Goal: Ask a question: Seek information or help from site administrators or community

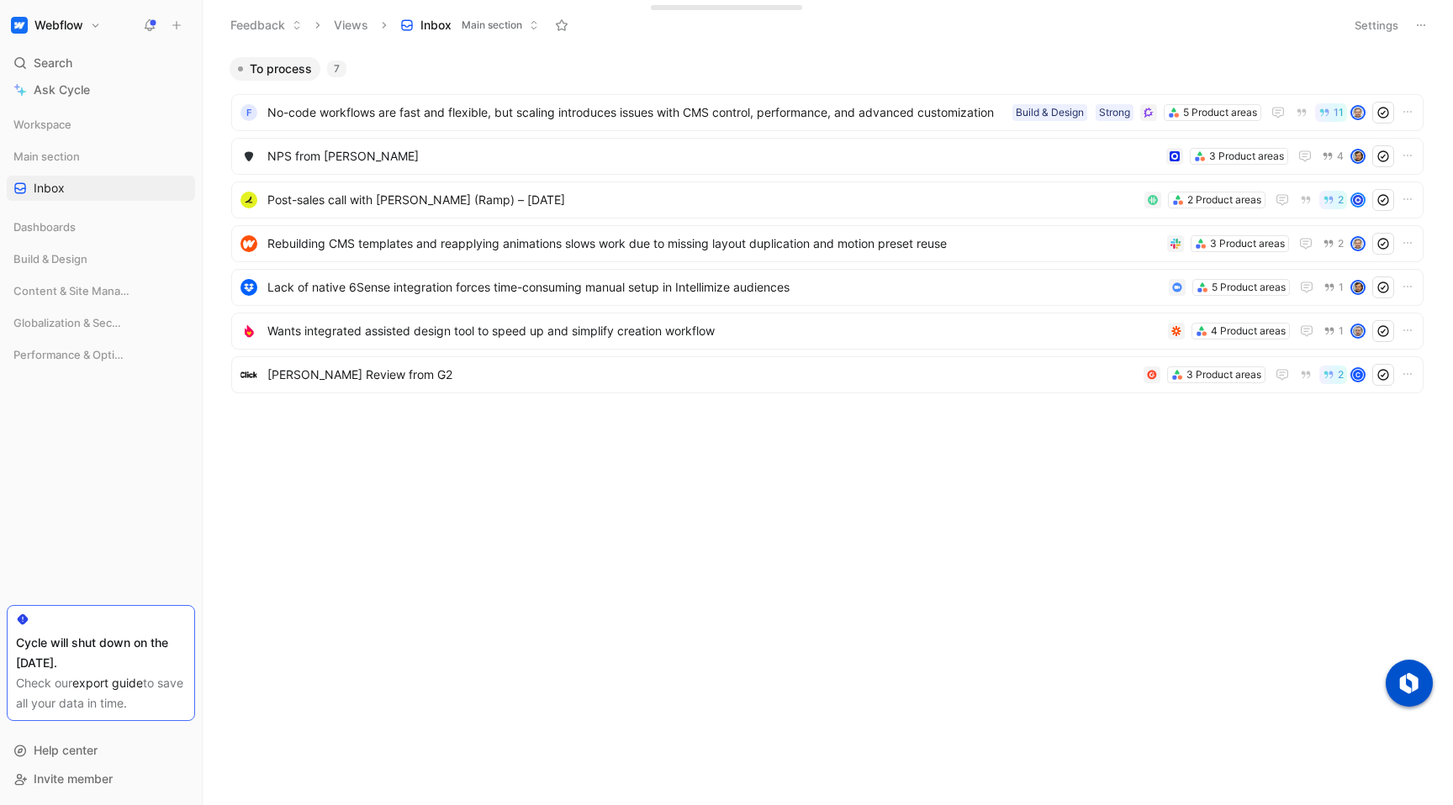
click at [87, 31] on button "Webflow" at bounding box center [56, 25] width 98 height 24
click at [303, 526] on div at bounding box center [726, 402] width 1453 height 805
click at [85, 233] on div "Dashboards" at bounding box center [101, 226] width 188 height 25
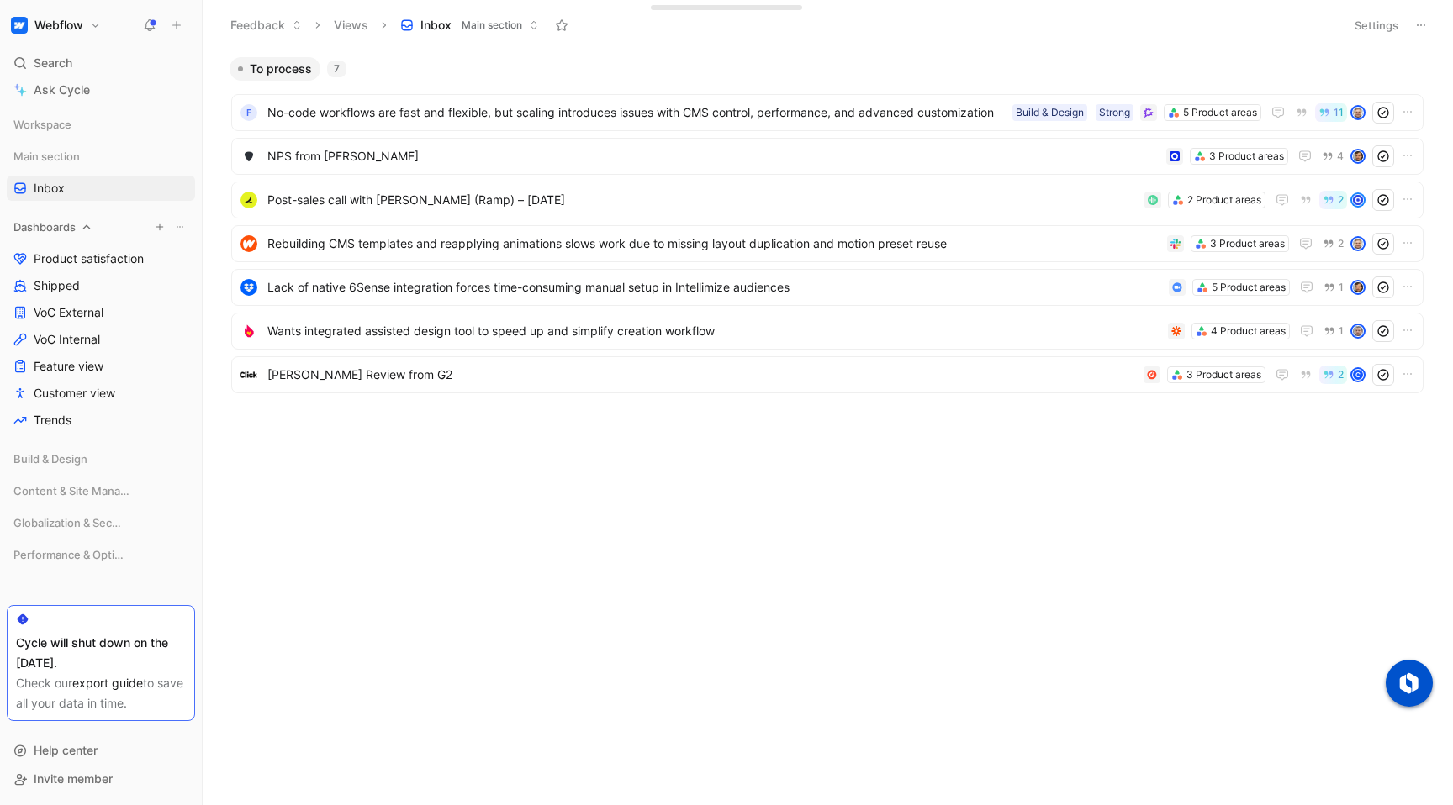
click at [77, 226] on div "Dashboards" at bounding box center [101, 226] width 188 height 25
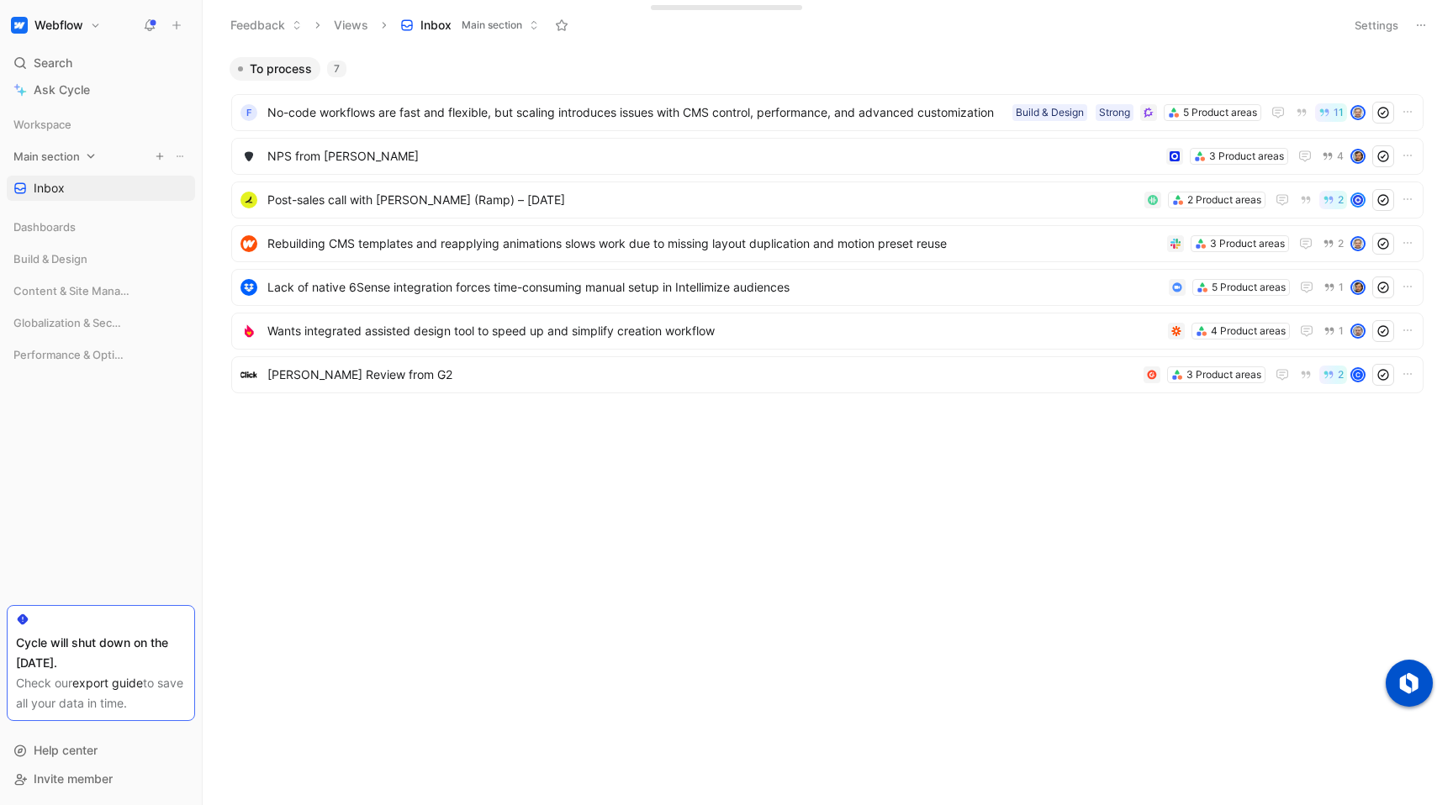
click at [79, 157] on span "Main section" at bounding box center [46, 156] width 66 height 17
click at [104, 217] on span "Voice of Customer" at bounding box center [84, 215] width 100 height 17
click at [92, 240] on span "All feedbacks" at bounding box center [71, 242] width 75 height 17
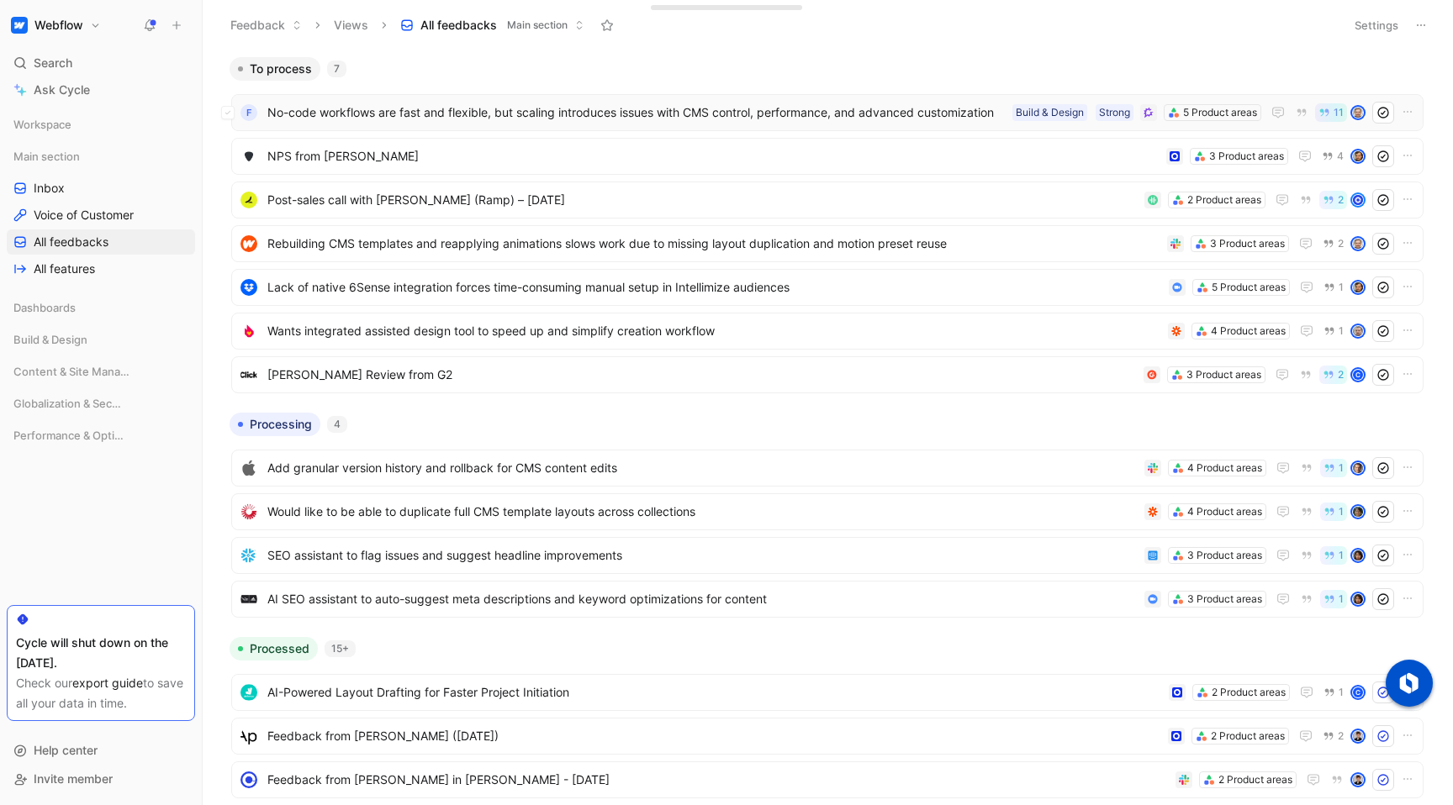
click at [472, 105] on span "No-code workflows are fast and flexible, but scaling introduces issues with CMS…" at bounding box center [636, 113] width 738 height 20
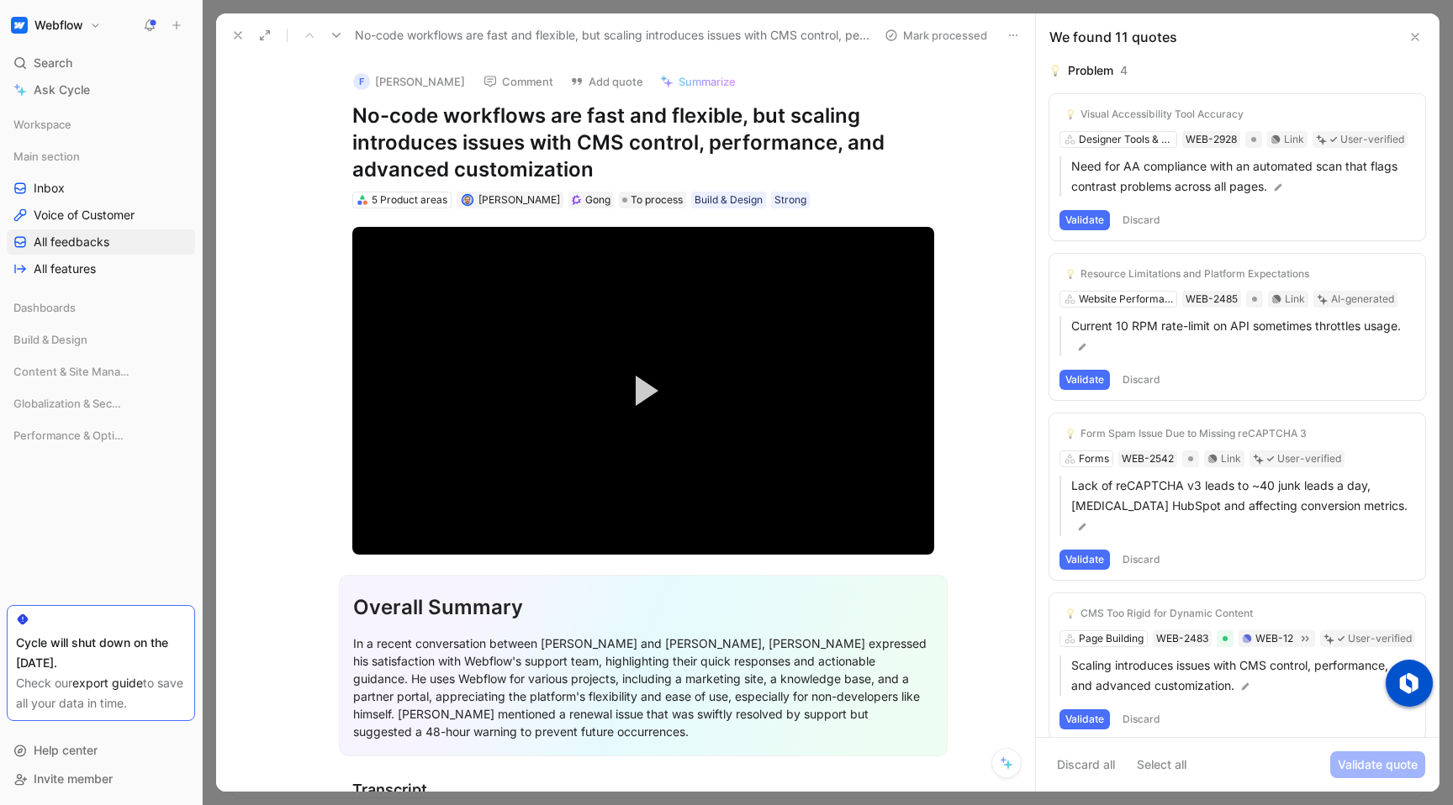
click at [234, 41] on icon at bounding box center [237, 35] width 13 height 13
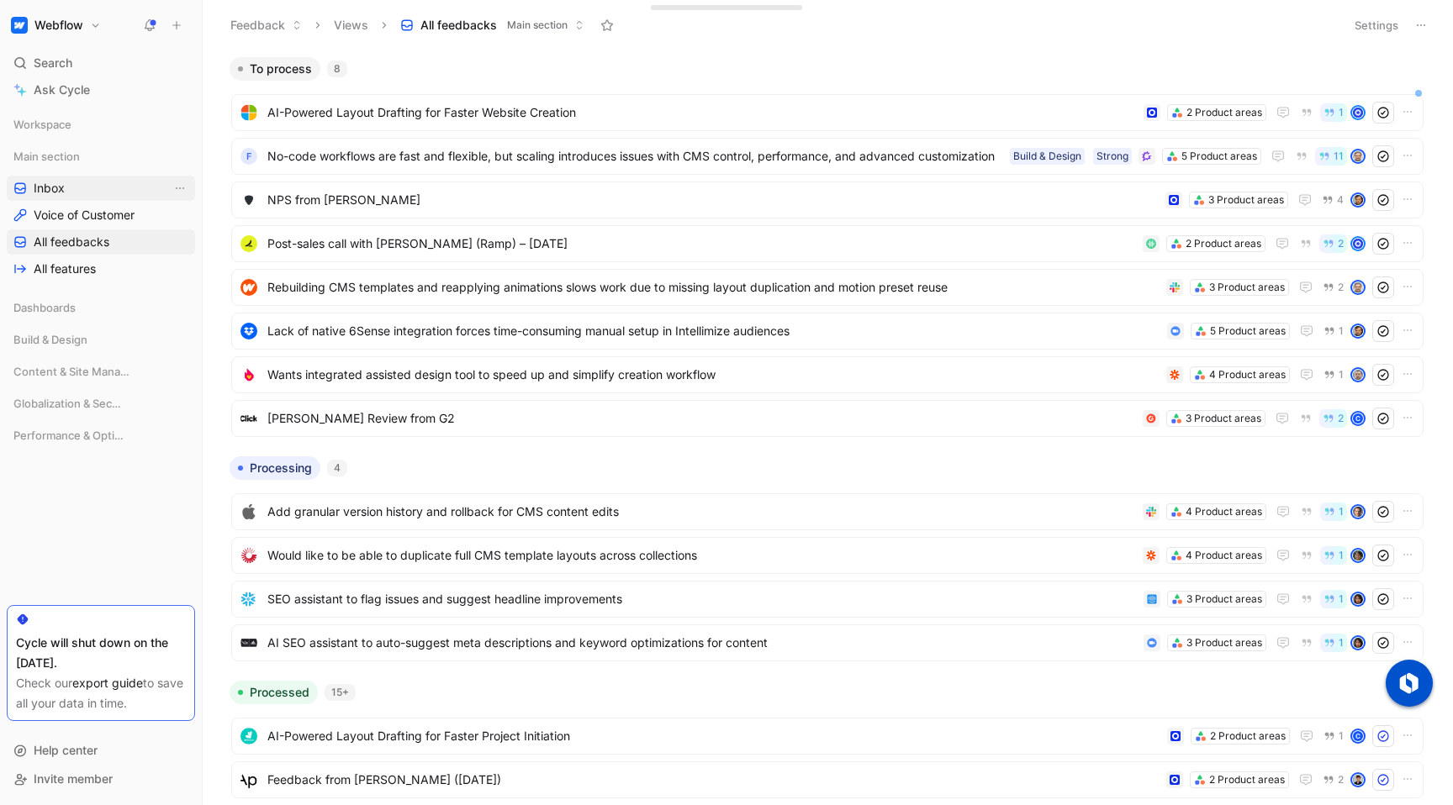
click at [119, 179] on link "Inbox" at bounding box center [101, 188] width 188 height 25
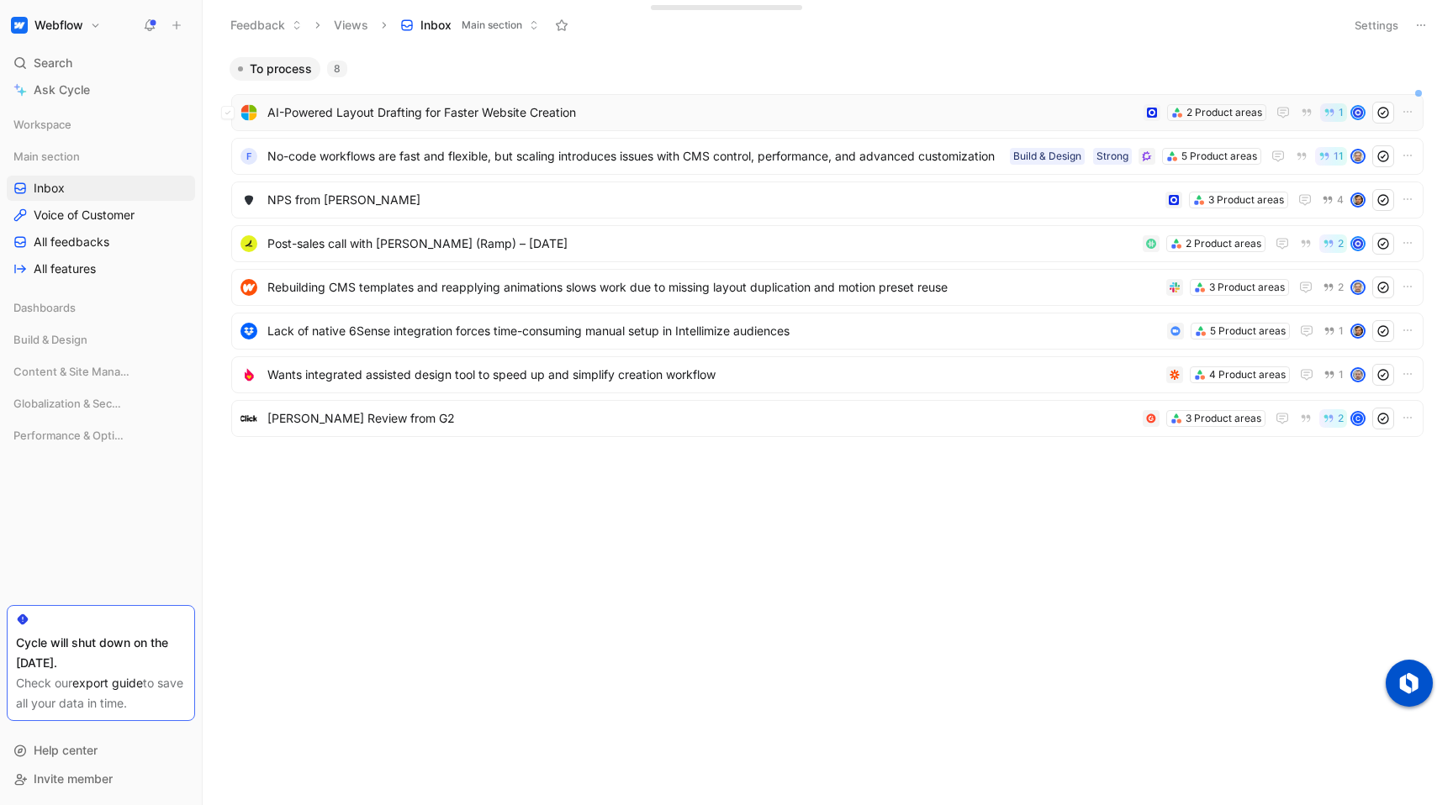
click at [399, 106] on span "AI-Powered Layout Drafting for Faster Website Creation" at bounding box center [701, 113] width 869 height 20
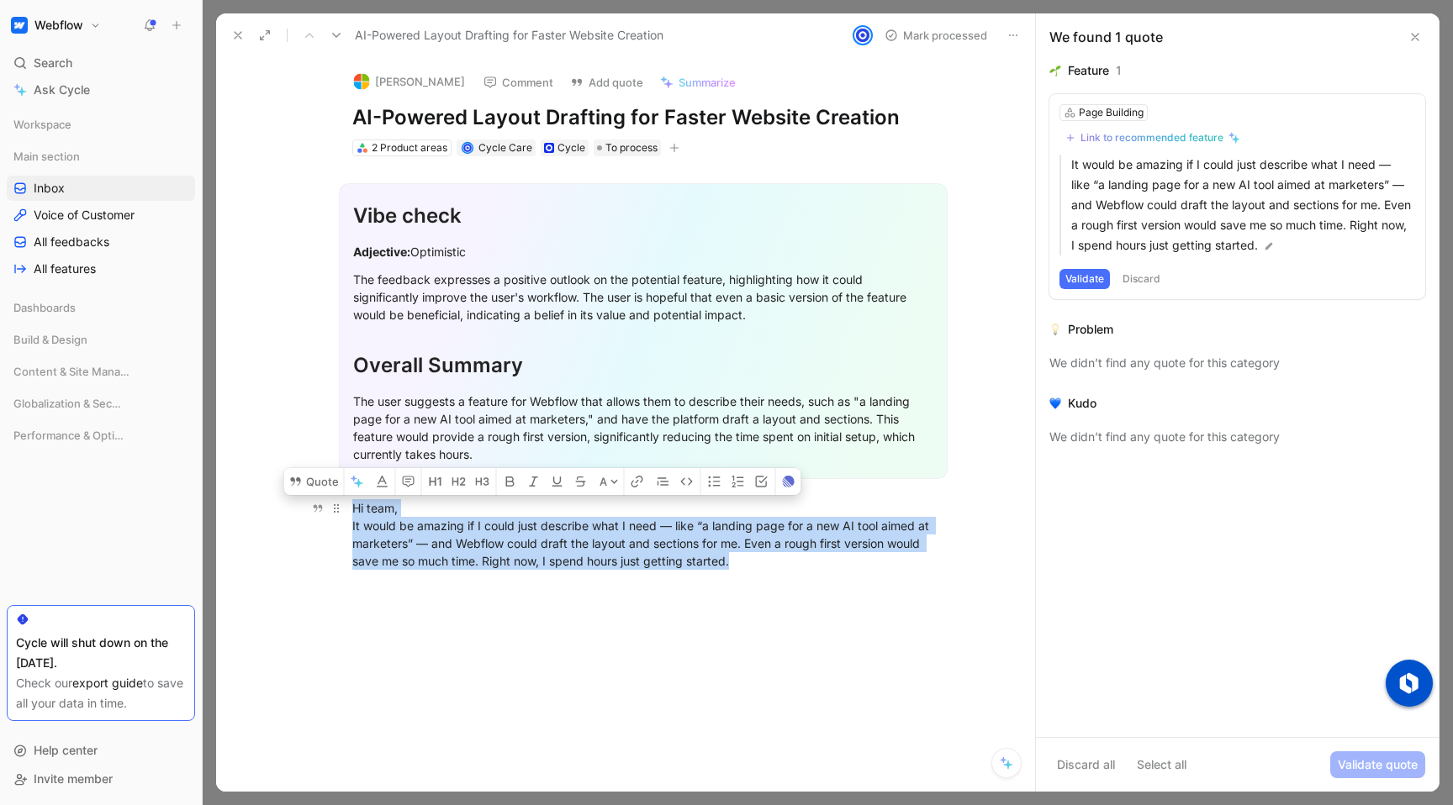
drag, startPoint x: 748, startPoint y: 564, endPoint x: 352, endPoint y: 506, distance: 400.1
click at [352, 506] on div "Hi team, It would be amazing if I could just describe what I need — like “a lan…" at bounding box center [643, 534] width 582 height 71
copy div "Hi team, It would be amazing if I could just describe what I need — like “a lan…"
click at [813, 29] on icon at bounding box center [1012, 35] width 13 height 13
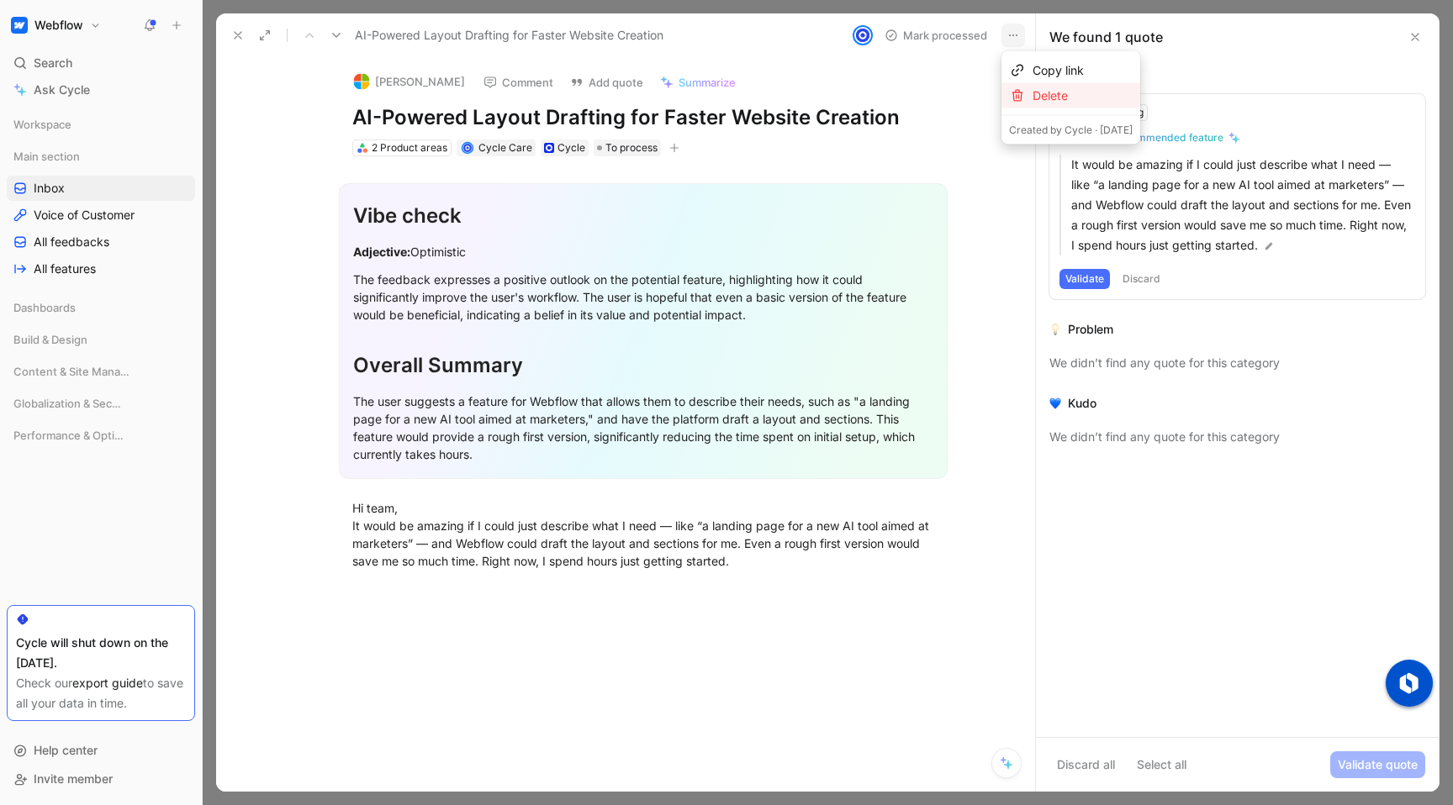
click at [813, 97] on div "Delete" at bounding box center [1070, 95] width 139 height 25
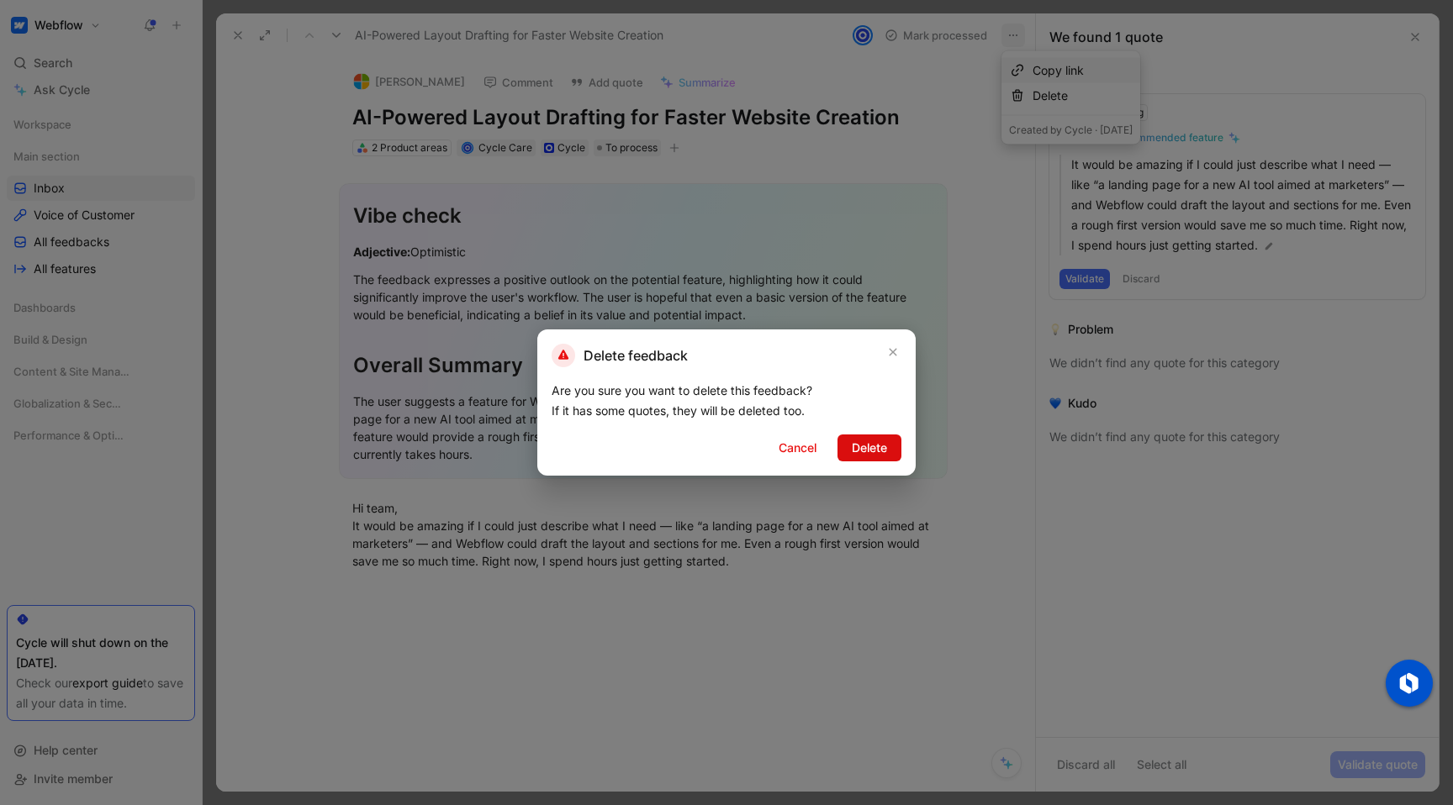
click at [813, 456] on span "Delete" at bounding box center [869, 448] width 35 height 20
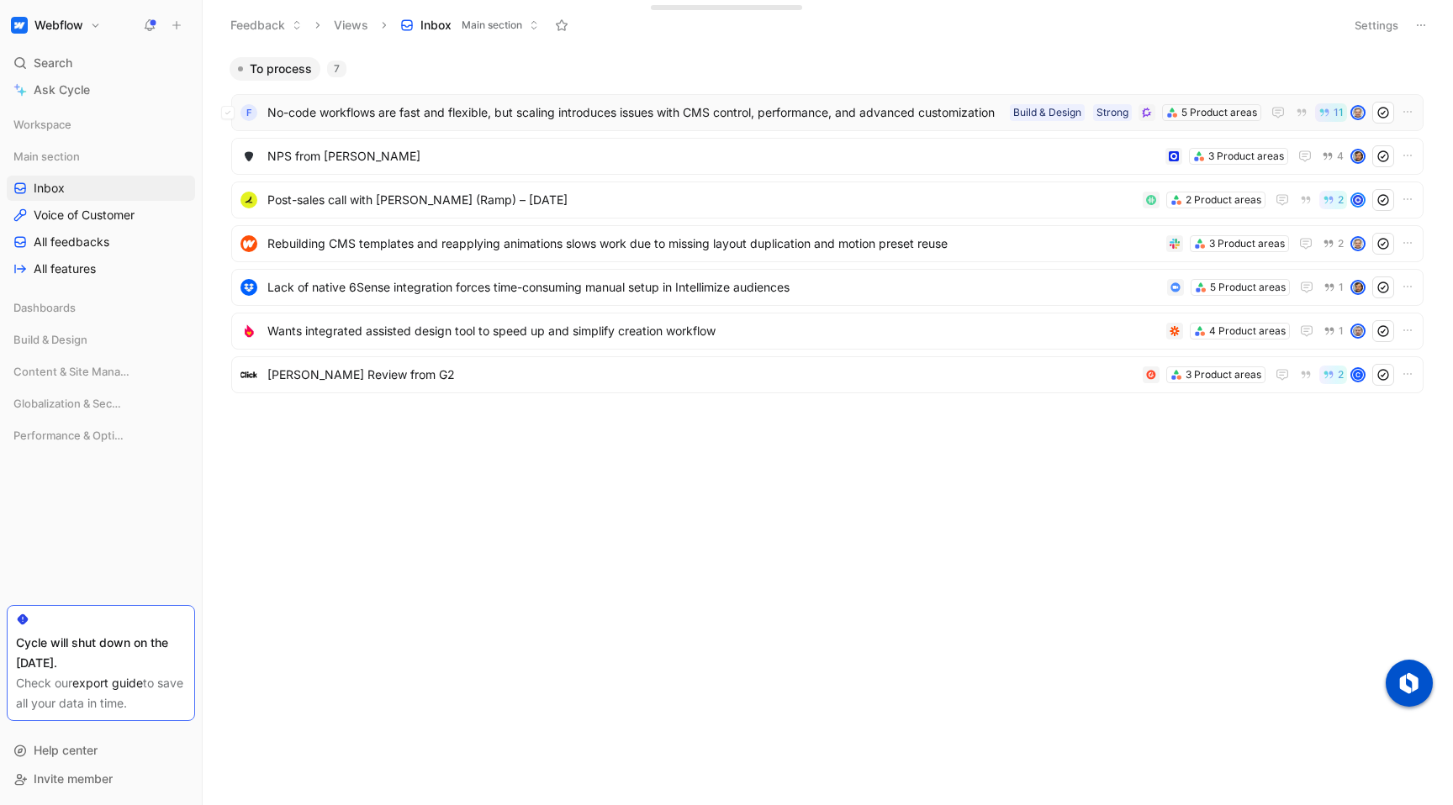
click at [456, 112] on span "No-code workflows are fast and flexible, but scaling introduces issues with CMS…" at bounding box center [635, 113] width 736 height 20
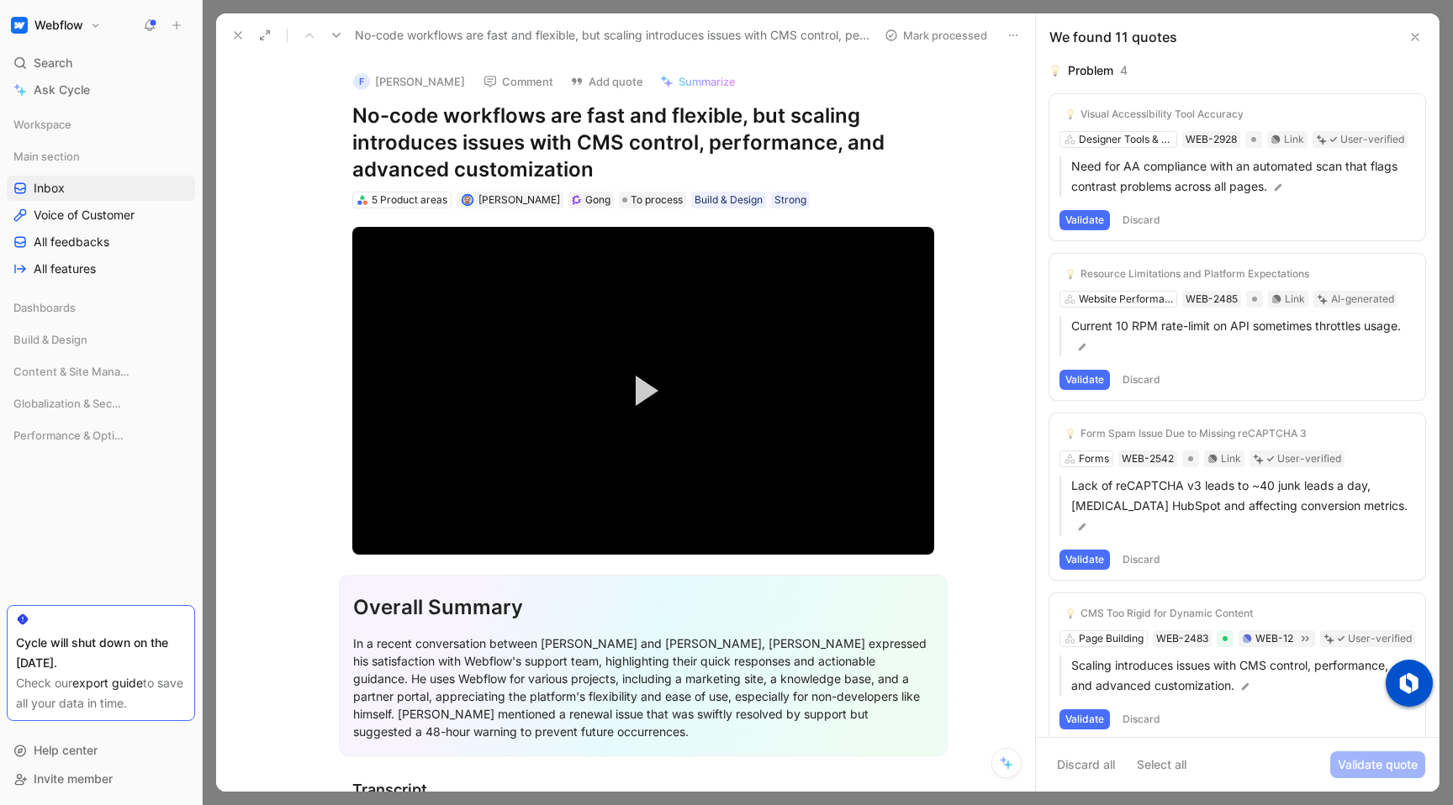
click at [235, 27] on button at bounding box center [238, 36] width 24 height 24
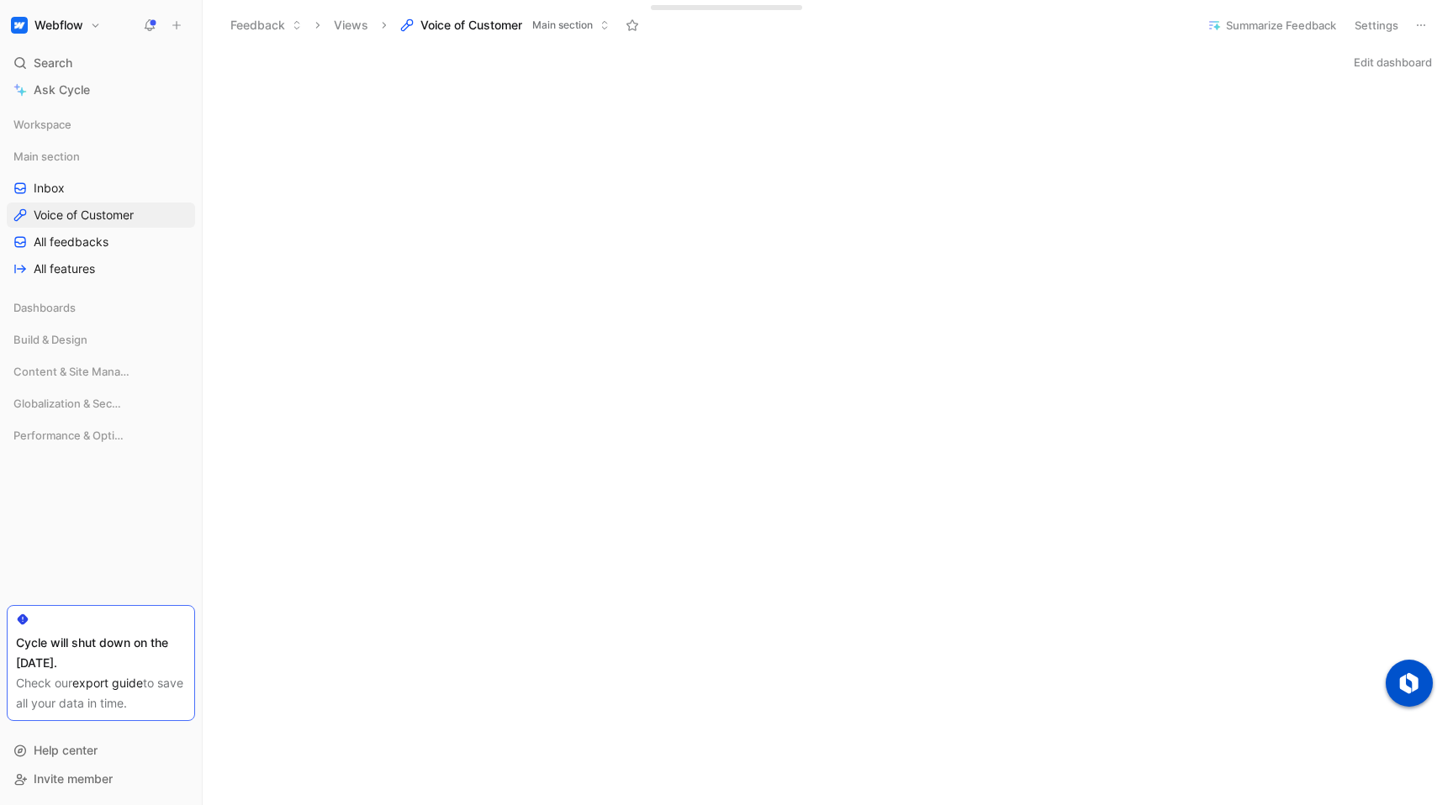
click at [1124, 50] on div "Edit dashboard" at bounding box center [828, 62] width 1250 height 24
click at [1378, 66] on button "Edit dashboard" at bounding box center [1392, 62] width 93 height 24
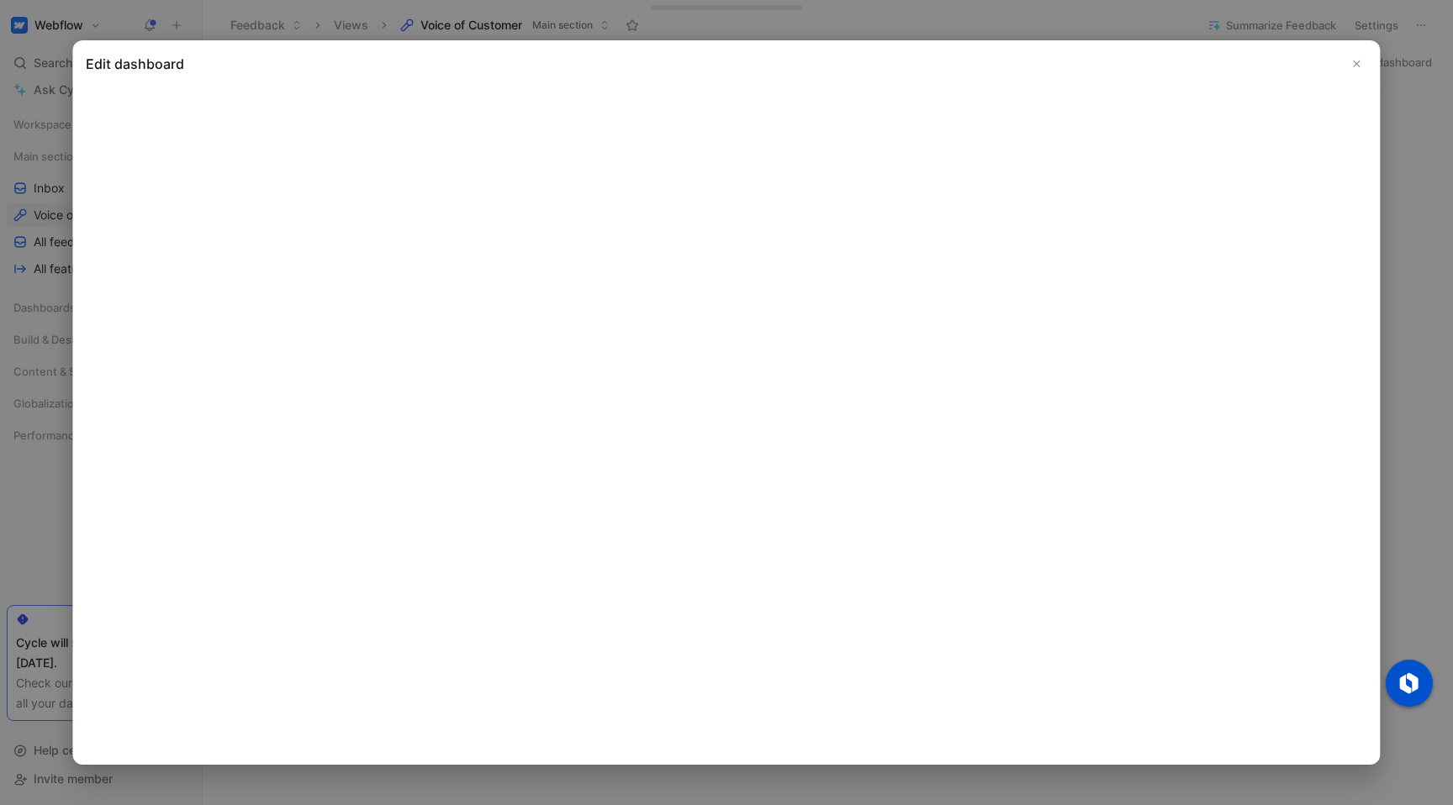
click at [1353, 67] on icon "Close" at bounding box center [1357, 64] width 12 height 12
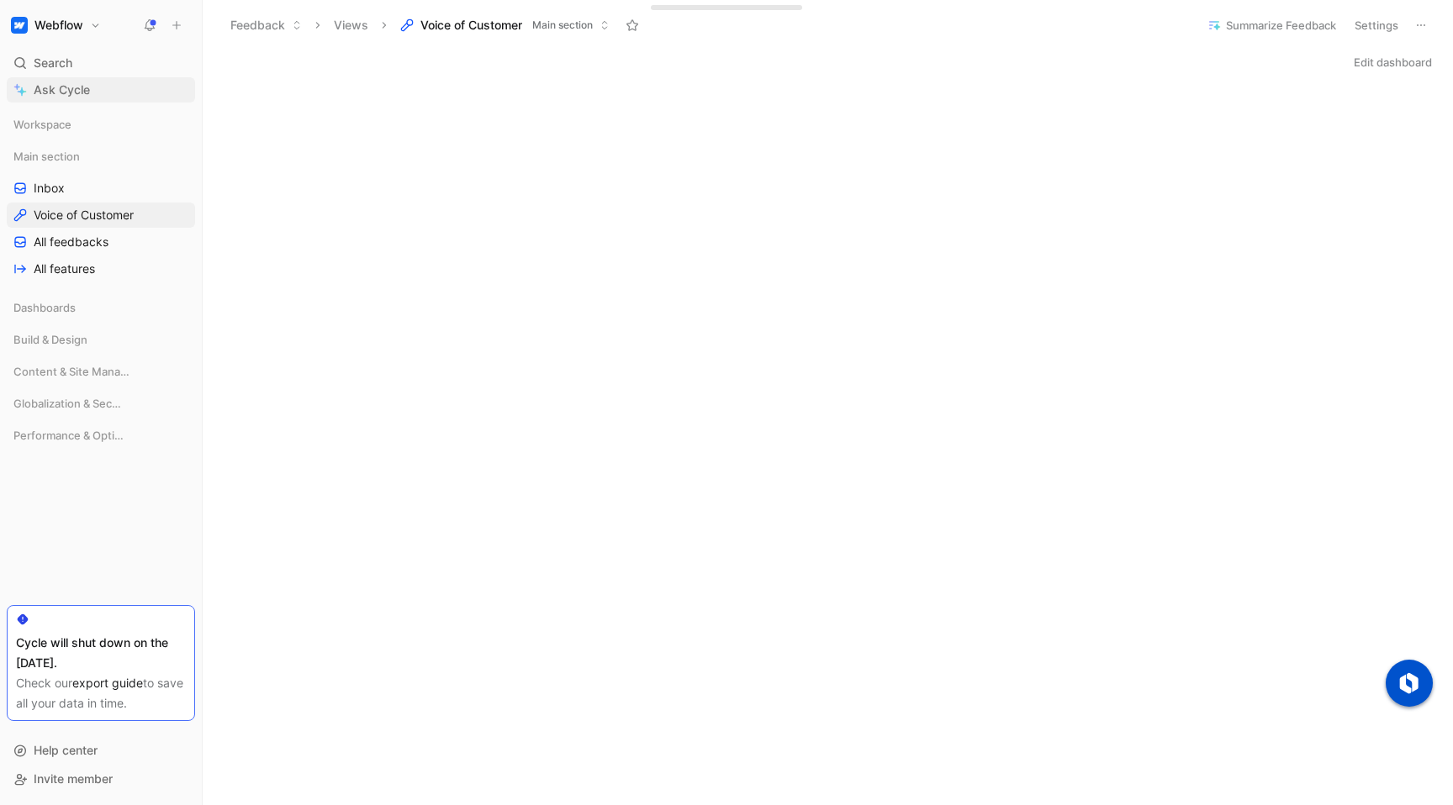
click at [107, 84] on link "Ask Cycle" at bounding box center [101, 89] width 188 height 25
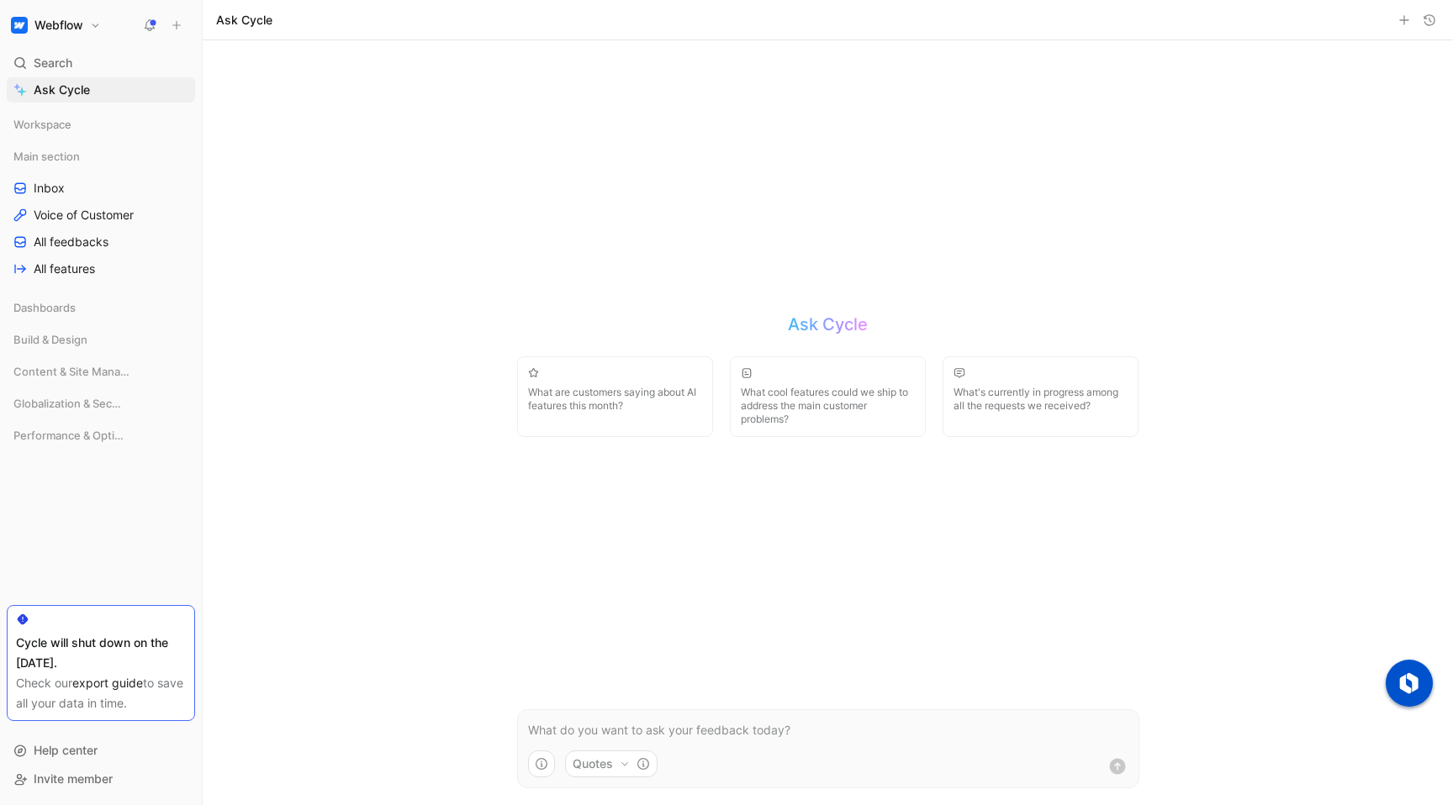
click at [664, 729] on p at bounding box center [828, 730] width 600 height 20
click at [606, 732] on p "What do" at bounding box center [828, 730] width 600 height 20
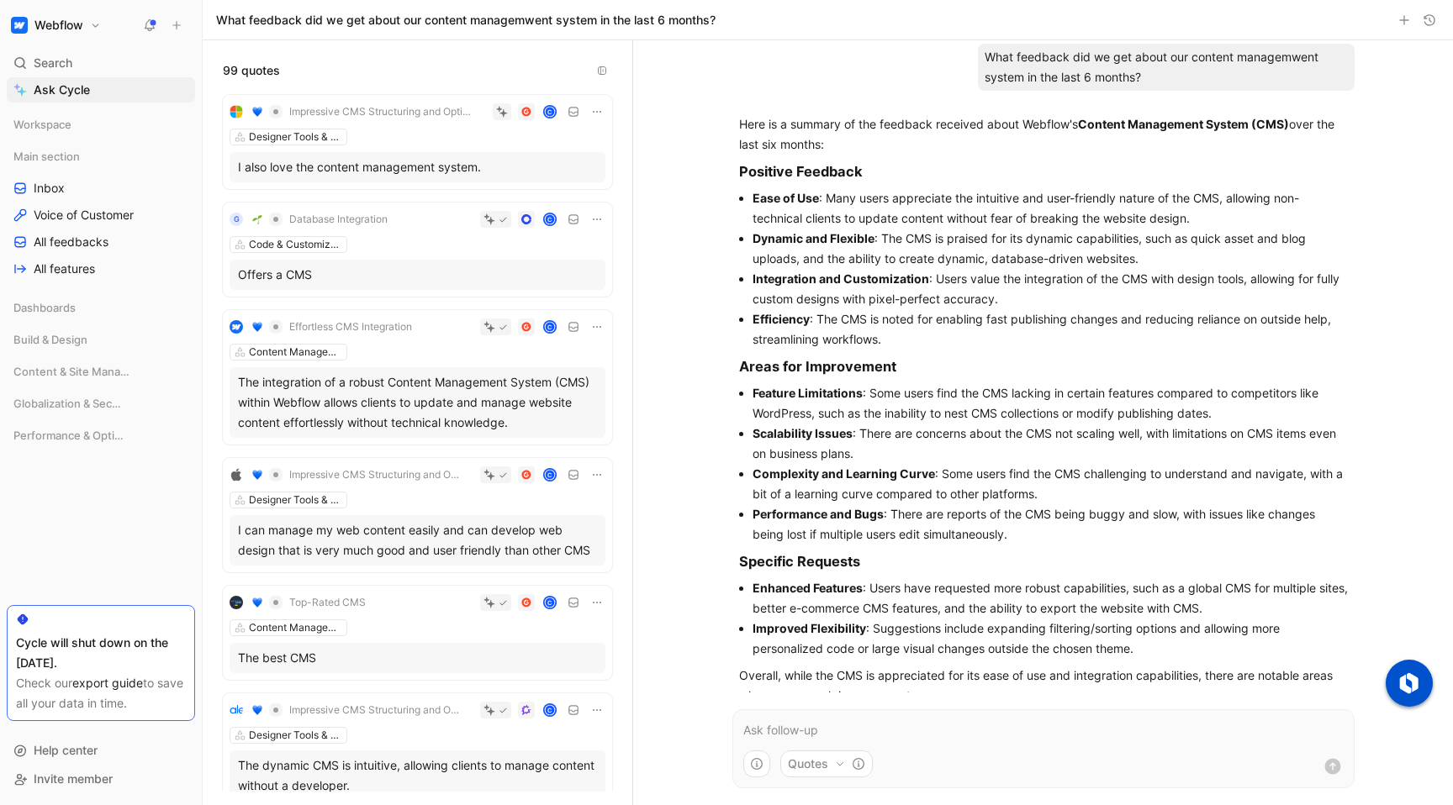
scroll to position [47, 0]
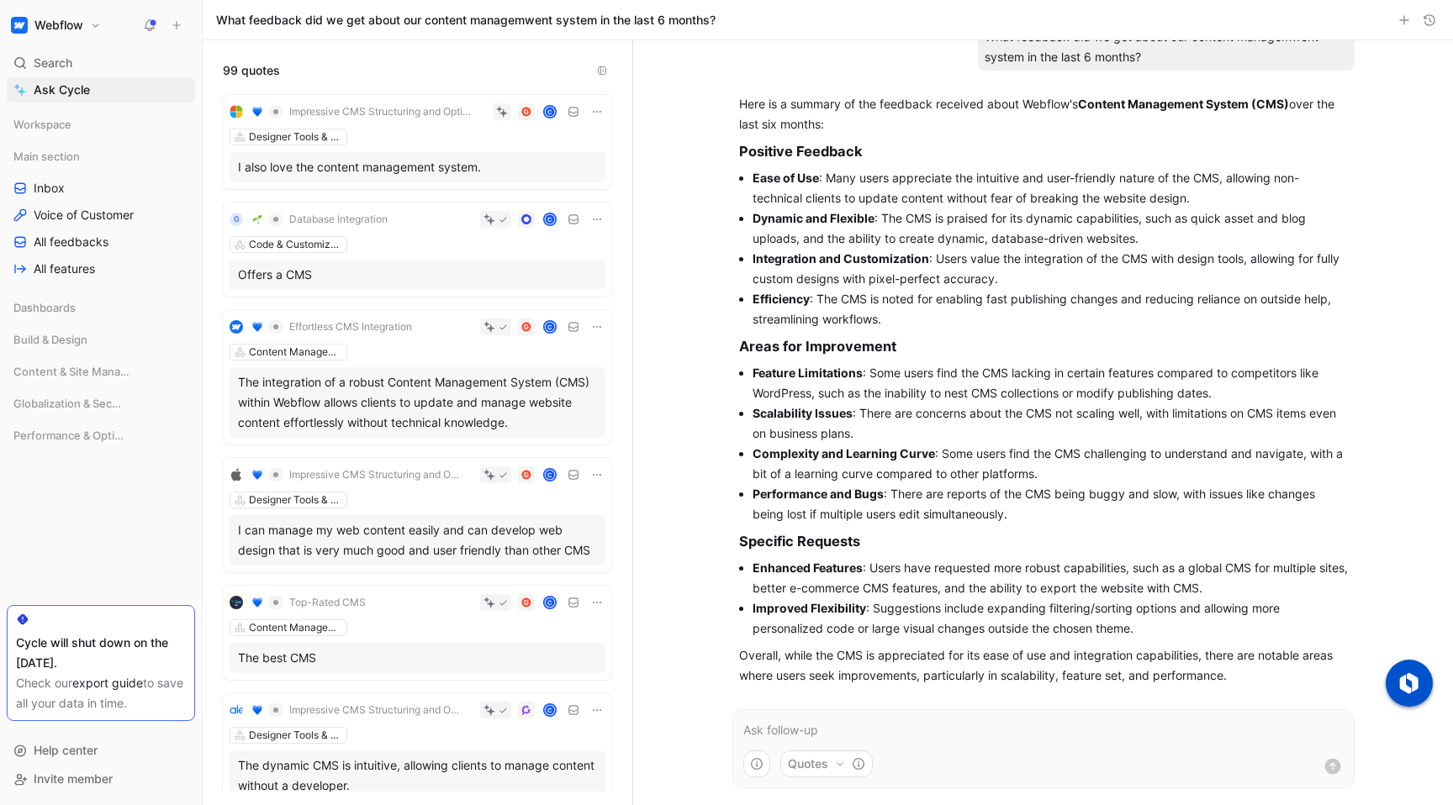
click at [81, 27] on h1 "Webflow" at bounding box center [58, 25] width 49 height 15
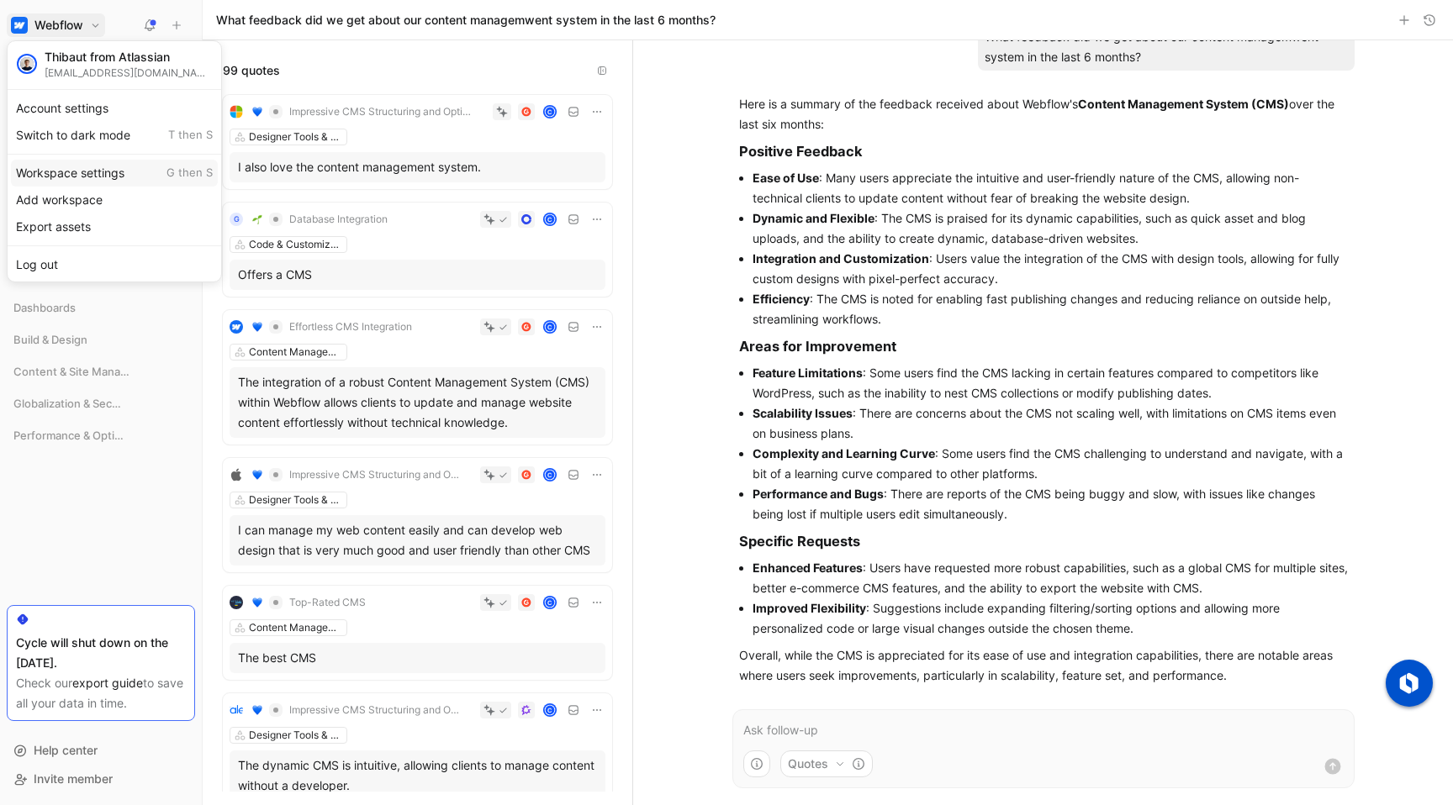
click at [58, 172] on div "Workspace settings G then S" at bounding box center [114, 173] width 207 height 27
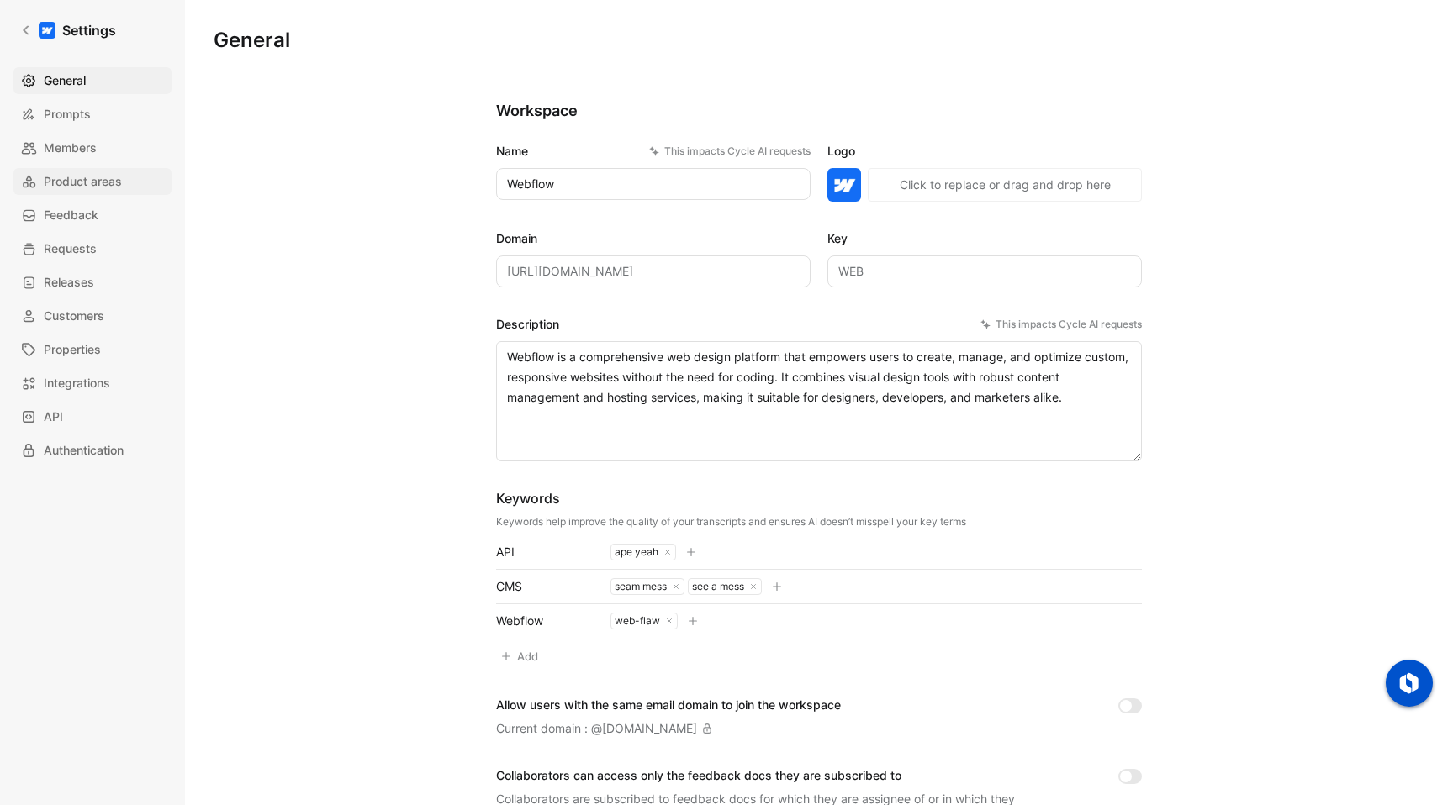
click at [113, 176] on span "Product areas" at bounding box center [83, 181] width 78 height 20
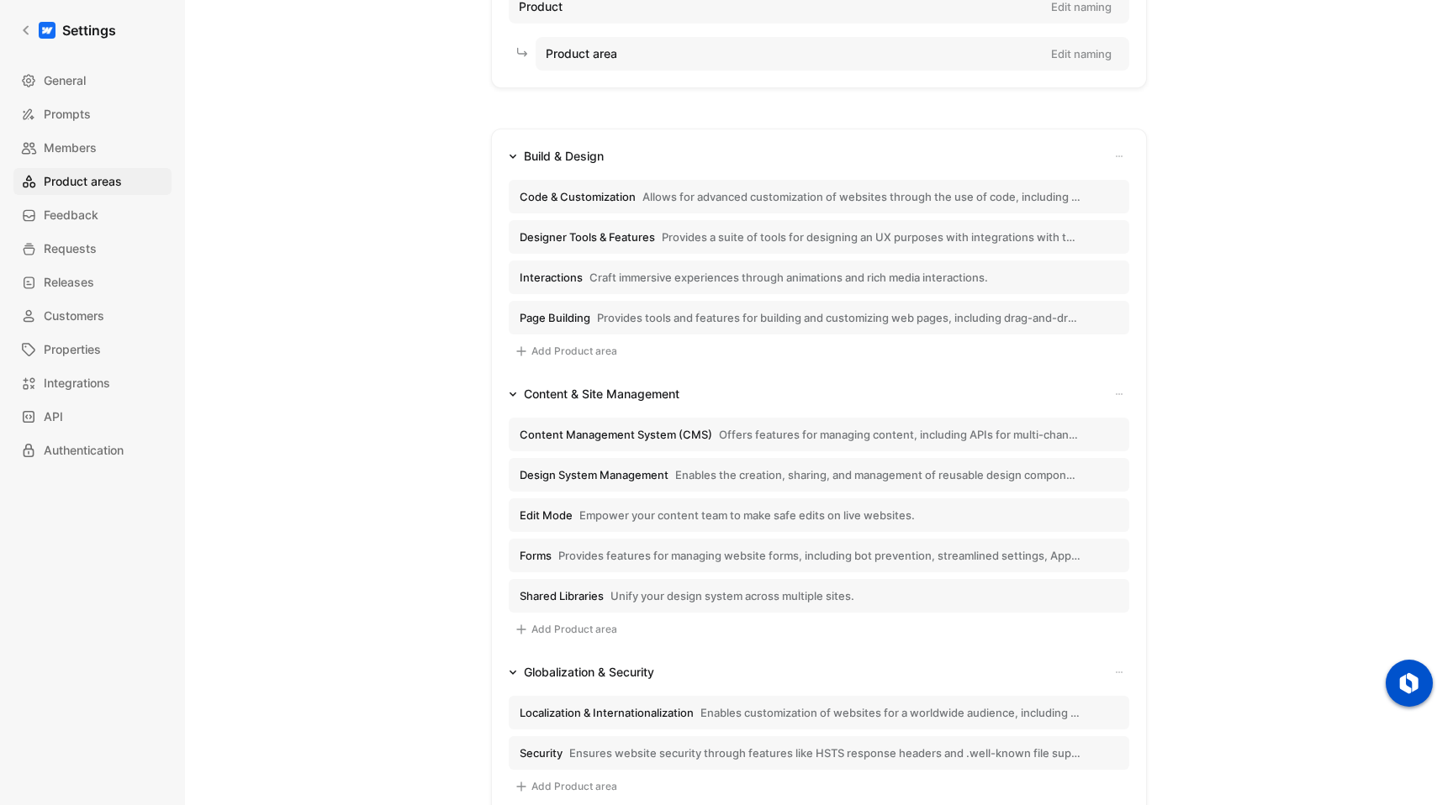
scroll to position [168, 0]
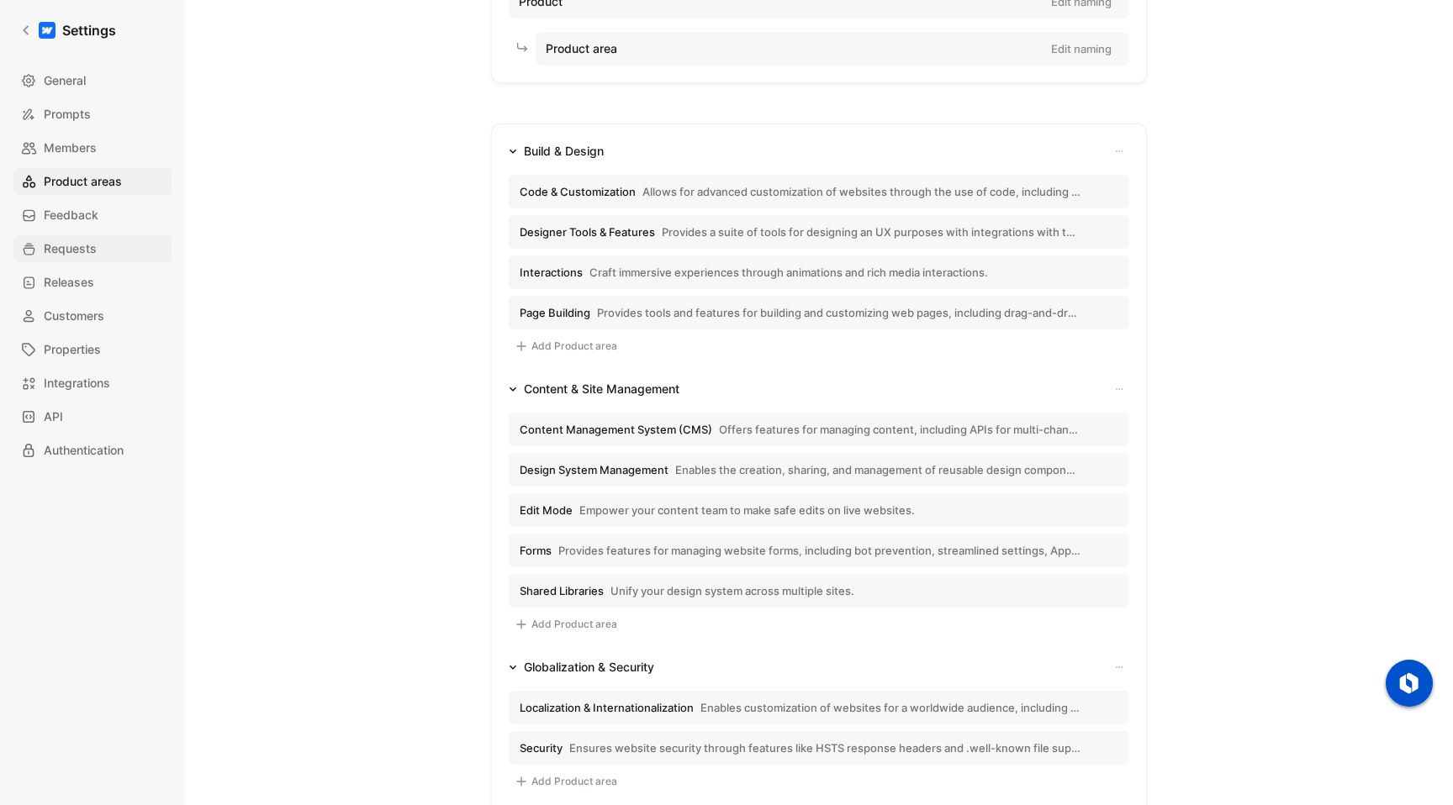
click at [60, 249] on span "Requests" at bounding box center [70, 249] width 53 height 20
